Goal: Information Seeking & Learning: Check status

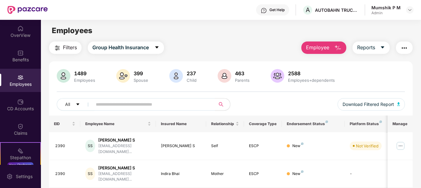
click at [337, 51] on img "button" at bounding box center [337, 47] width 7 height 7
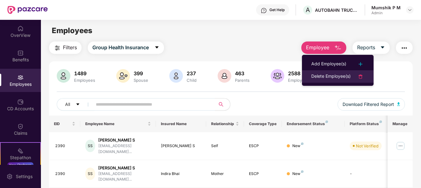
click at [336, 77] on div "Delete Employee(s)" at bounding box center [330, 76] width 39 height 7
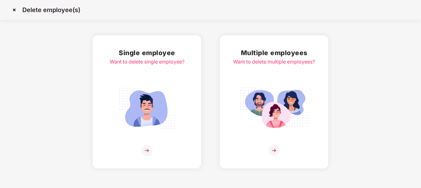
click at [273, 148] on img at bounding box center [274, 150] width 11 height 11
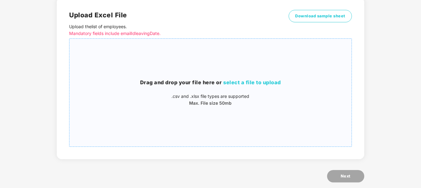
scroll to position [51, 0]
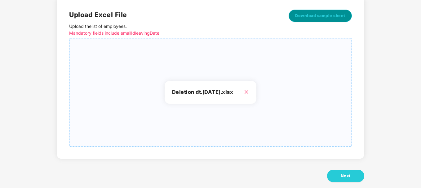
click at [334, 18] on span "Download sample sheet" at bounding box center [320, 16] width 50 height 6
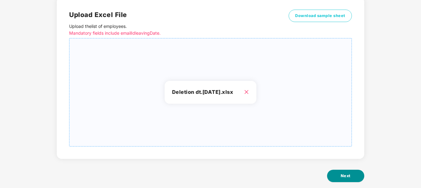
scroll to position [60, 0]
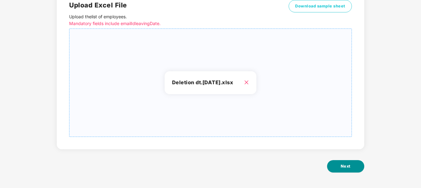
click at [346, 168] on span "Next" at bounding box center [346, 166] width 10 height 6
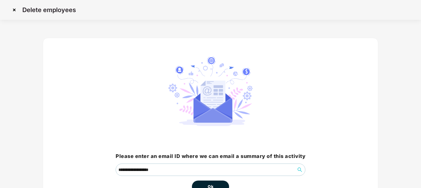
scroll to position [41, 0]
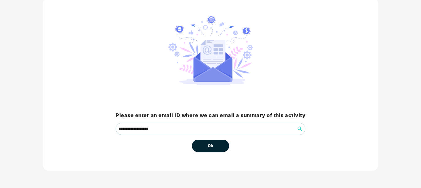
click at [226, 148] on button "Ok" at bounding box center [210, 146] width 37 height 12
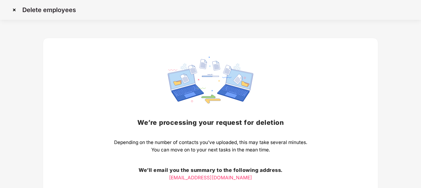
scroll to position [62, 0]
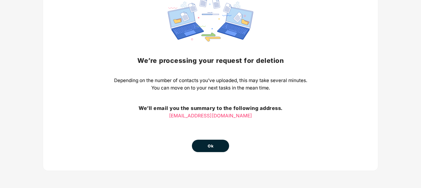
click at [215, 149] on button "Ok" at bounding box center [210, 146] width 37 height 12
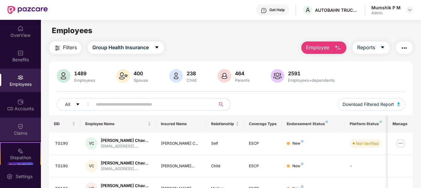
click at [16, 130] on div "Claims" at bounding box center [20, 133] width 41 height 6
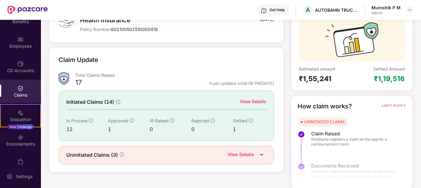
scroll to position [55, 0]
click at [250, 101] on div "View Details" at bounding box center [253, 101] width 26 height 7
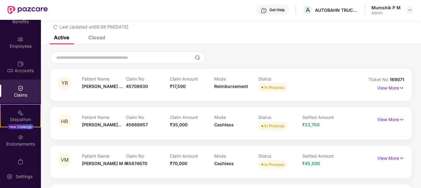
scroll to position [55, 0]
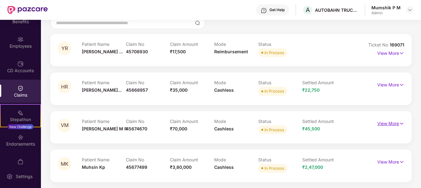
click at [388, 122] on p "View More" at bounding box center [391, 123] width 27 height 8
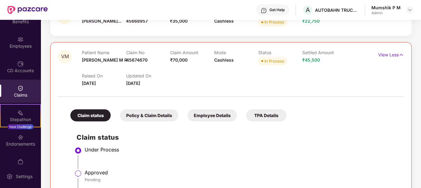
scroll to position [123, 0]
click at [166, 114] on div "Policy & Claim Details" at bounding box center [149, 116] width 58 height 12
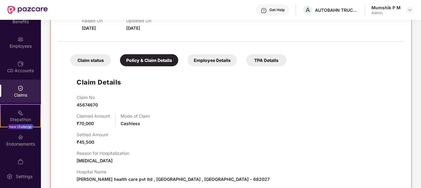
scroll to position [176, 0]
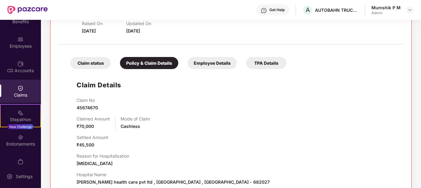
click at [213, 59] on div "Employee Details" at bounding box center [212, 63] width 49 height 12
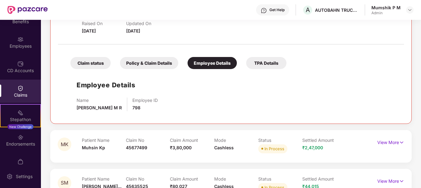
click at [257, 64] on div "TPA Details" at bounding box center [266, 63] width 40 height 12
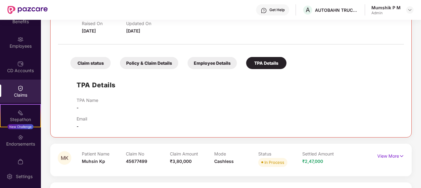
click at [100, 60] on div "Claim status" at bounding box center [90, 63] width 40 height 12
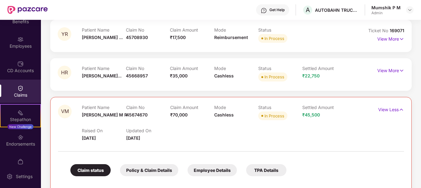
scroll to position [68, 0]
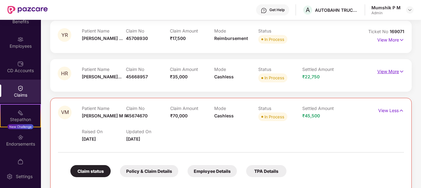
click at [391, 71] on p "View More" at bounding box center [391, 71] width 27 height 8
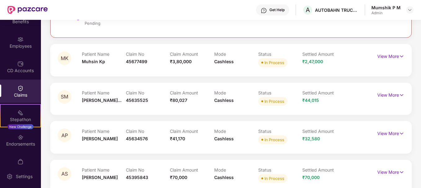
scroll to position [457, 0]
click at [386, 59] on p "View More" at bounding box center [391, 56] width 27 height 8
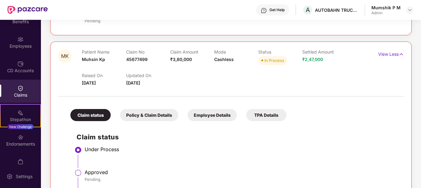
scroll to position [460, 0]
click at [224, 113] on div "Employee Details" at bounding box center [212, 116] width 49 height 12
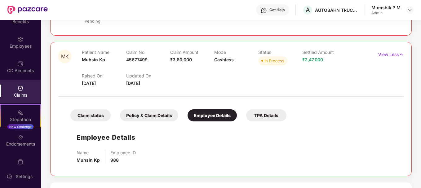
click at [101, 114] on div "Claim status" at bounding box center [90, 116] width 40 height 12
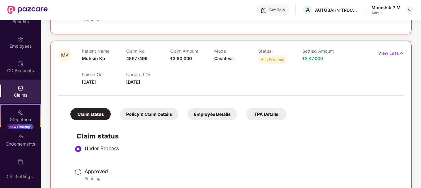
scroll to position [462, 0]
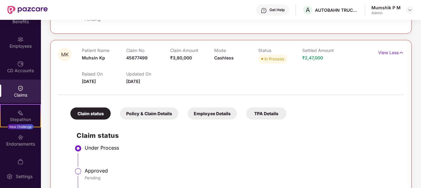
click at [220, 112] on div "Employee Details" at bounding box center [212, 114] width 49 height 12
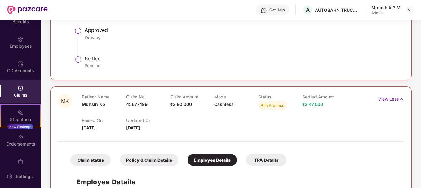
scroll to position [414, 0]
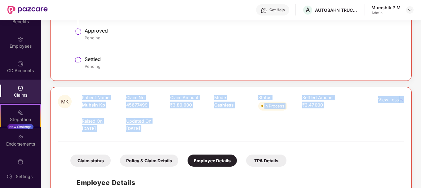
drag, startPoint x: 161, startPoint y: 133, endPoint x: 81, endPoint y: 96, distance: 87.8
click at [81, 96] on div "MK Patient Name Muhsin Kp Claim No 45677499 Claim Amount ₹3,80,000 Mode Cashles…" at bounding box center [231, 154] width 346 height 119
click at [205, 130] on div "Raised On 04 Sept 2025 Updated On 06 Sept 2025" at bounding box center [214, 122] width 265 height 20
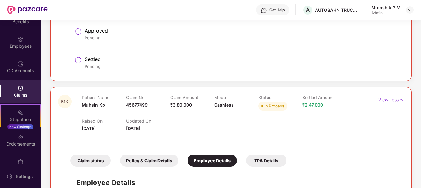
drag, startPoint x: 161, startPoint y: 128, endPoint x: 79, endPoint y: 100, distance: 86.2
click at [79, 100] on div "MK Patient Name Muhsin Kp Claim No 45677499 Claim Amount ₹3,80,000 Mode Cashles…" at bounding box center [202, 113] width 289 height 37
click at [194, 129] on div "Raised On 04 Sept 2025 Updated On 06 Sept 2025" at bounding box center [214, 122] width 265 height 20
drag, startPoint x: 161, startPoint y: 131, endPoint x: 80, endPoint y: 98, distance: 87.3
click at [80, 98] on div "MK Patient Name Muhsin Kp Claim No 45677499 Claim Amount ₹3,80,000 Mode Cashles…" at bounding box center [202, 113] width 289 height 37
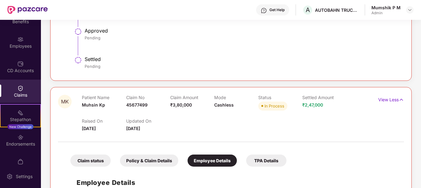
click at [223, 136] on div at bounding box center [231, 138] width 346 height 13
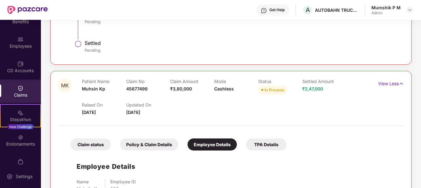
scroll to position [431, 0]
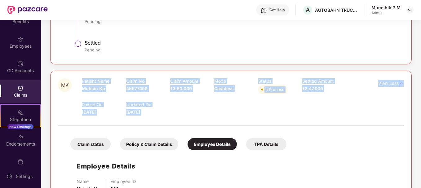
drag, startPoint x: 168, startPoint y: 116, endPoint x: 81, endPoint y: 106, distance: 87.8
click at [81, 106] on div "MK Patient Name Muhsin Kp Claim No 45677499 Claim Amount ₹3,80,000 Mode Cashles…" at bounding box center [231, 137] width 346 height 119
click at [226, 90] on span "Cashless" at bounding box center [224, 88] width 20 height 5
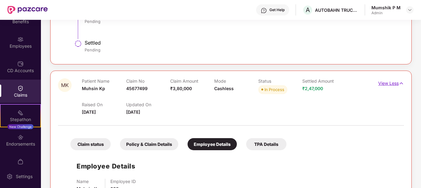
click at [402, 83] on img at bounding box center [401, 83] width 5 height 7
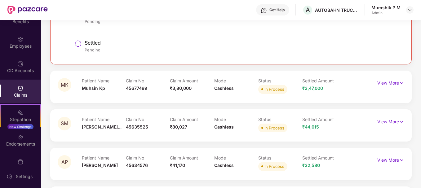
click at [402, 83] on img at bounding box center [401, 83] width 5 height 7
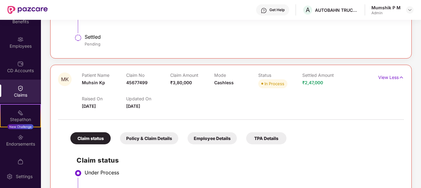
scroll to position [434, 0]
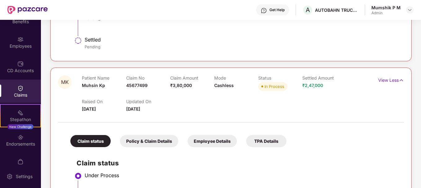
drag, startPoint x: 167, startPoint y: 110, endPoint x: 80, endPoint y: 78, distance: 92.9
click at [80, 78] on div "MK Patient Name Muhsin Kp Claim No 45677499 Claim Amount ₹3,80,000 Mode Cashles…" at bounding box center [202, 93] width 289 height 37
click at [185, 104] on div "Raised On 04 Sept 2025 Updated On 06 Sept 2025" at bounding box center [214, 103] width 265 height 20
drag, startPoint x: 172, startPoint y: 109, endPoint x: 74, endPoint y: 84, distance: 101.3
click at [74, 84] on div "MK Patient Name Muhsin Kp Claim No 45677499 Claim Amount ₹3,80,000 Mode Cashles…" at bounding box center [202, 93] width 289 height 37
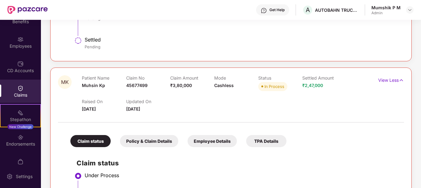
click at [205, 104] on div "Raised On 04 Sept 2025 Updated On 06 Sept 2025" at bounding box center [214, 103] width 265 height 20
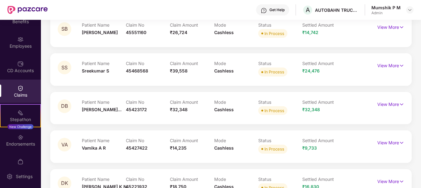
scroll to position [809, 0]
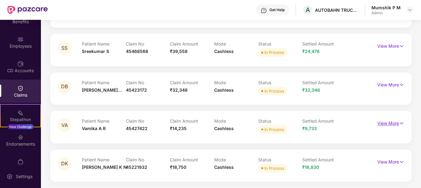
click at [400, 125] on img at bounding box center [401, 123] width 5 height 7
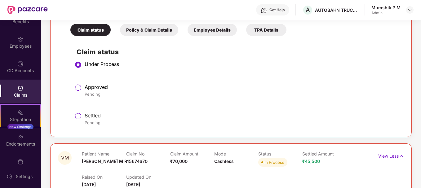
scroll to position [0, 0]
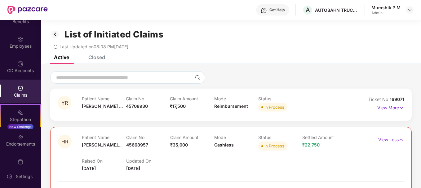
click at [94, 55] on div "List of Initiated Claims Last Updated on 08:08 PM, 06 Sep 2025" at bounding box center [231, 38] width 380 height 36
click at [96, 58] on div "Closed" at bounding box center [96, 57] width 17 height 6
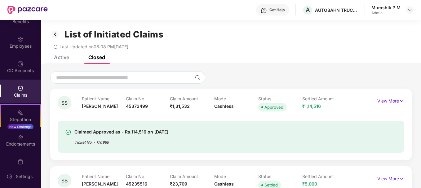
click at [399, 104] on img at bounding box center [401, 101] width 5 height 7
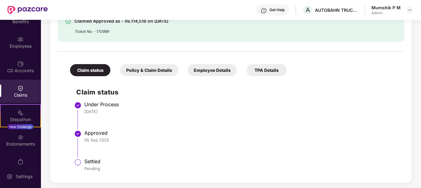
scroll to position [91, 0]
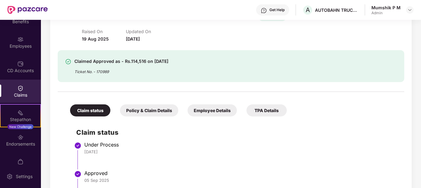
click at [146, 107] on div "Policy & Claim Details" at bounding box center [149, 111] width 58 height 12
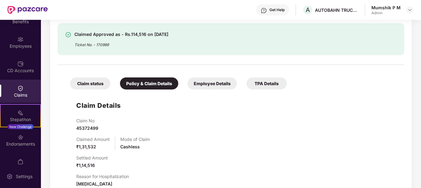
scroll to position [118, 0]
click at [211, 85] on div "Employee Details" at bounding box center [212, 83] width 49 height 12
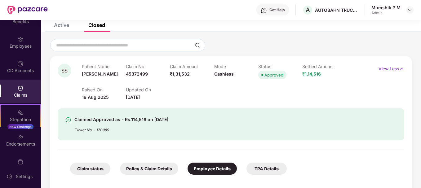
scroll to position [73, 0]
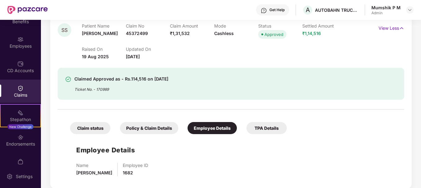
click at [256, 126] on div "TPA Details" at bounding box center [267, 128] width 40 height 12
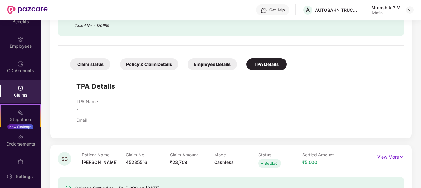
scroll to position [220, 0]
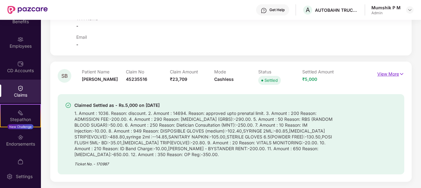
click at [395, 75] on p "View More" at bounding box center [391, 73] width 27 height 8
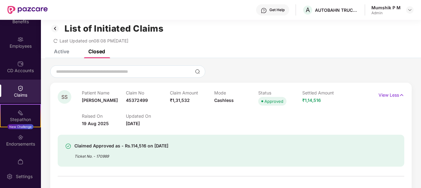
scroll to position [0, 0]
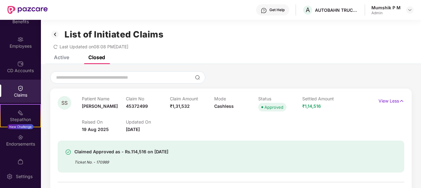
click at [68, 56] on div "Active" at bounding box center [61, 57] width 15 height 6
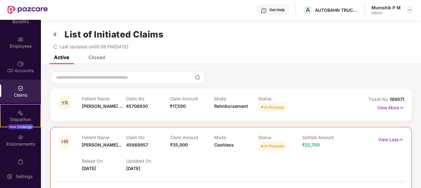
click at [99, 55] on div "List of Initiated Claims Last Updated on 08:08 PM, 06 Sep 2025" at bounding box center [231, 38] width 380 height 36
click at [102, 60] on div "Closed" at bounding box center [96, 57] width 17 height 6
